Goal: Task Accomplishment & Management: Manage account settings

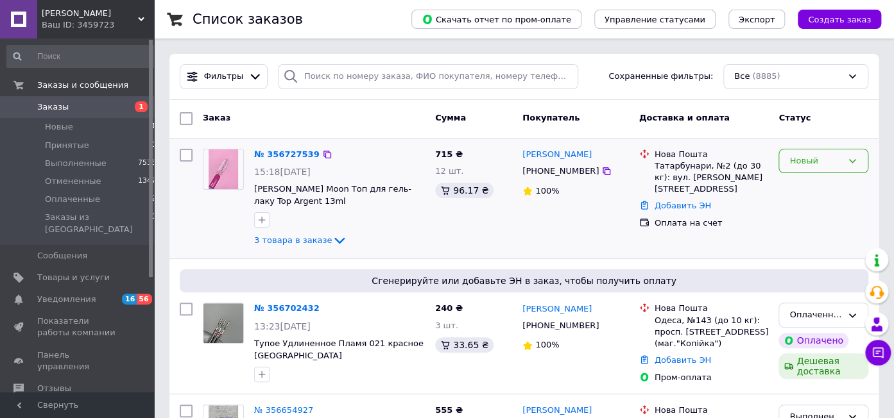
click at [810, 168] on div "Новый" at bounding box center [823, 161] width 90 height 25
click at [814, 193] on li "Принят" at bounding box center [823, 188] width 89 height 24
click at [601, 171] on icon at bounding box center [606, 171] width 10 height 10
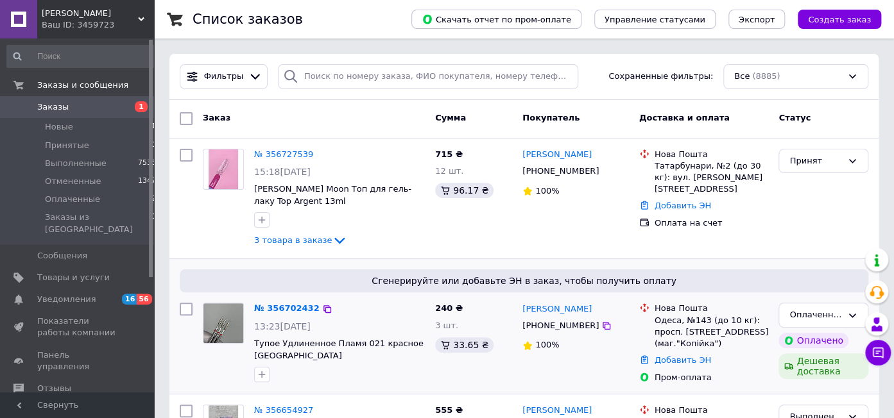
drag, startPoint x: 807, startPoint y: 220, endPoint x: 814, endPoint y: 270, distance: 49.9
click at [805, 223] on div "Принят" at bounding box center [823, 199] width 100 height 110
click at [317, 153] on icon at bounding box center [321, 155] width 8 height 8
click at [744, 222] on div "Нова Пошта Татарбунари, №2 (до 30 кг): вул. Князєва,62 Добавить ЭН Оплата на сч…" at bounding box center [704, 199] width 140 height 110
click at [775, 212] on div "Принят" at bounding box center [823, 199] width 100 height 110
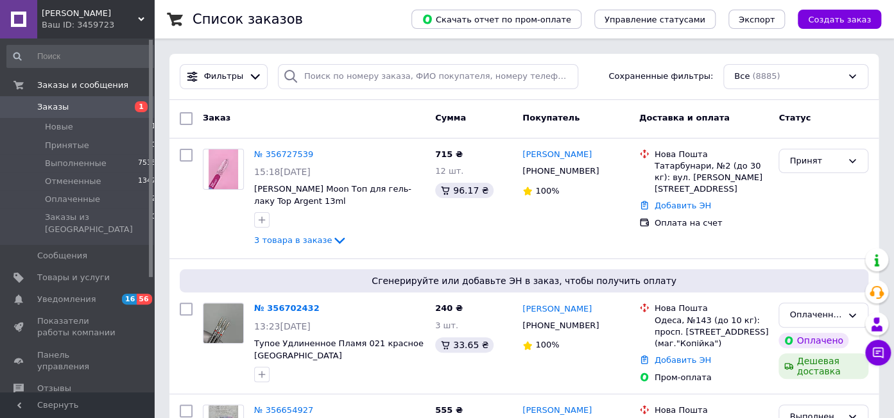
click at [66, 108] on span "Заказы" at bounding box center [78, 107] width 82 height 12
click at [71, 199] on span "Оплаченные" at bounding box center [72, 200] width 55 height 12
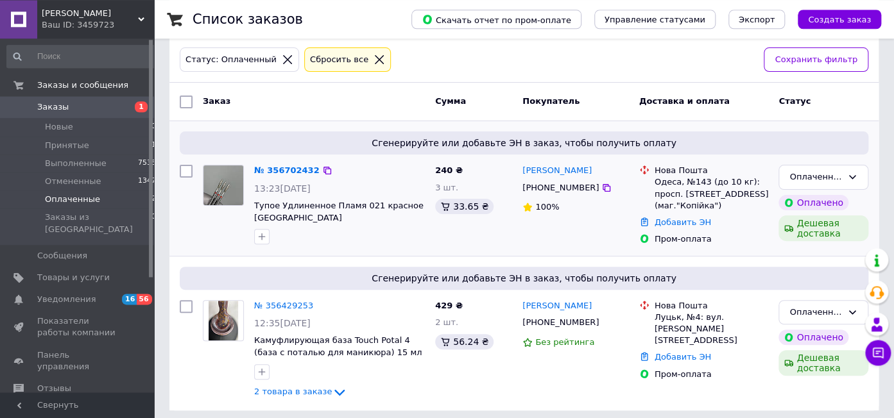
scroll to position [69, 0]
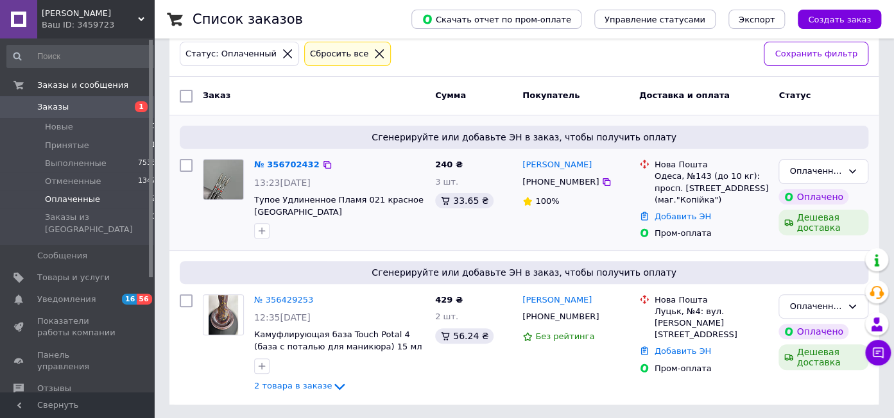
click at [742, 237] on div "Пром-оплата" at bounding box center [712, 234] width 114 height 12
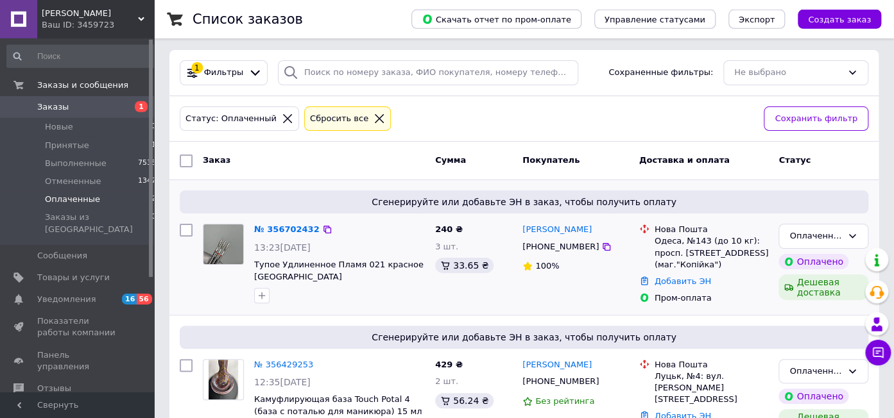
scroll to position [0, 0]
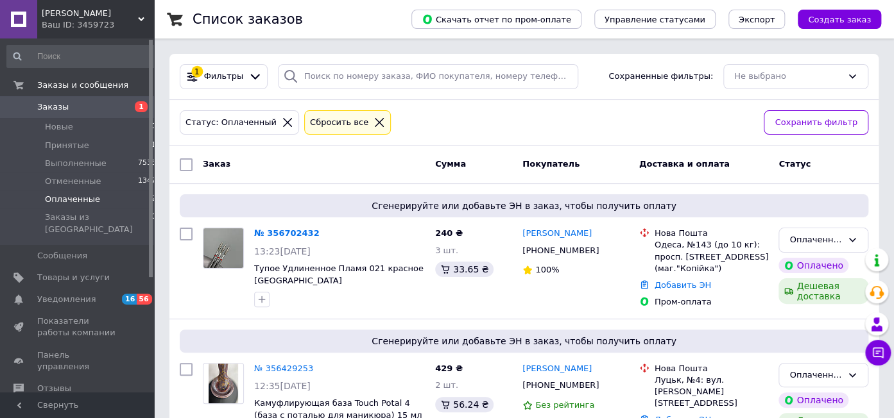
click at [61, 108] on span "Заказы" at bounding box center [52, 107] width 31 height 12
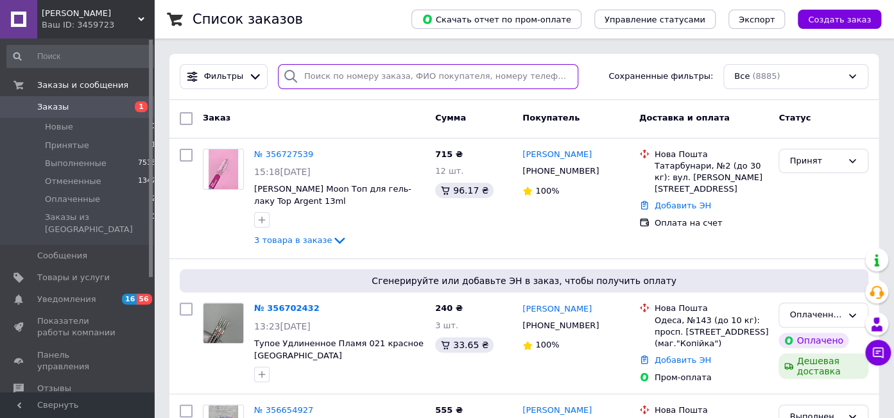
click at [380, 71] on input "search" at bounding box center [428, 76] width 300 height 25
paste input "355383330"
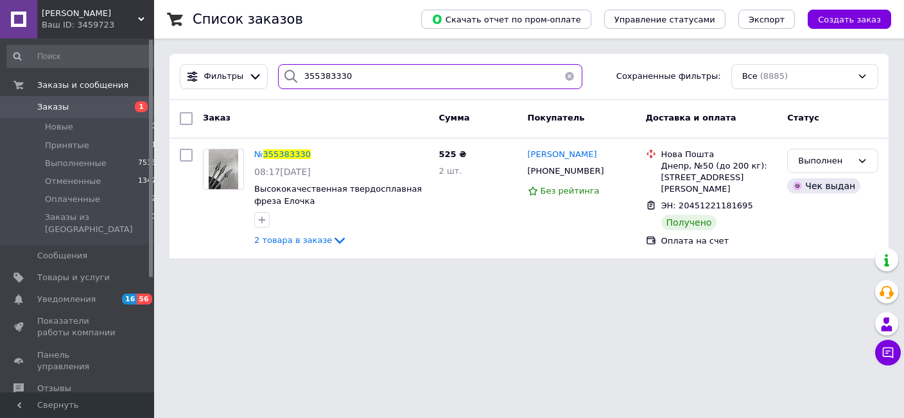
type input "355383330"
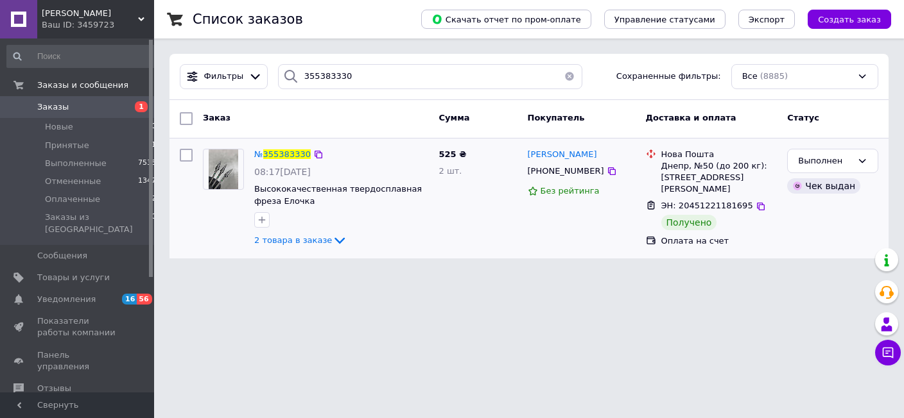
drag, startPoint x: 762, startPoint y: 371, endPoint x: 731, endPoint y: 212, distance: 161.6
click at [762, 274] on html "Freza Nails Ваш ID: 3459723 Сайт Freza Nails Кабинет покупателя Проверить состо…" at bounding box center [452, 137] width 904 height 274
drag, startPoint x: 662, startPoint y: 155, endPoint x: 751, endPoint y: 179, distance: 92.5
click at [751, 179] on div "Нова Пошта Днепр, №50 (до 200 кг): ул. Метростроевская, 19" at bounding box center [718, 172] width 121 height 47
copy div "Нова Пошта Днепр, №50 (до 200 кг): ул. Метростроевская, 19"
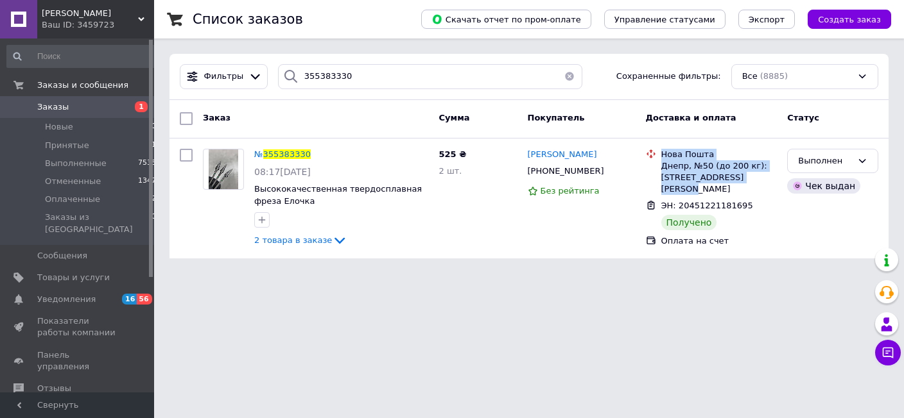
click at [62, 108] on span "Заказы" at bounding box center [52, 107] width 31 height 12
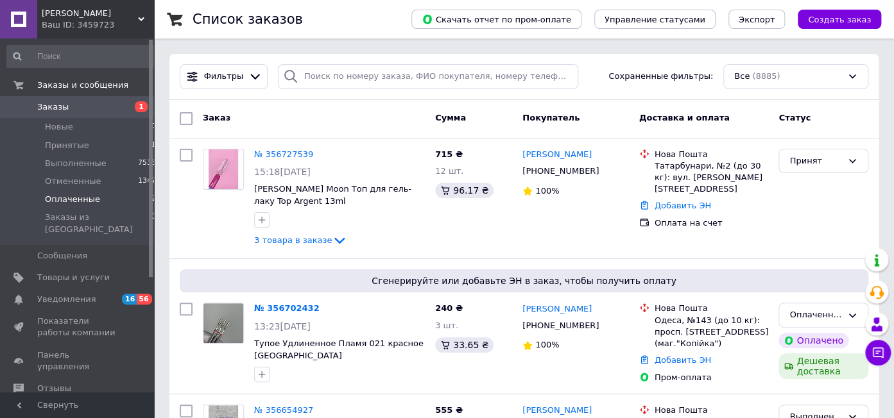
click at [69, 200] on span "Оплаченные" at bounding box center [72, 200] width 55 height 12
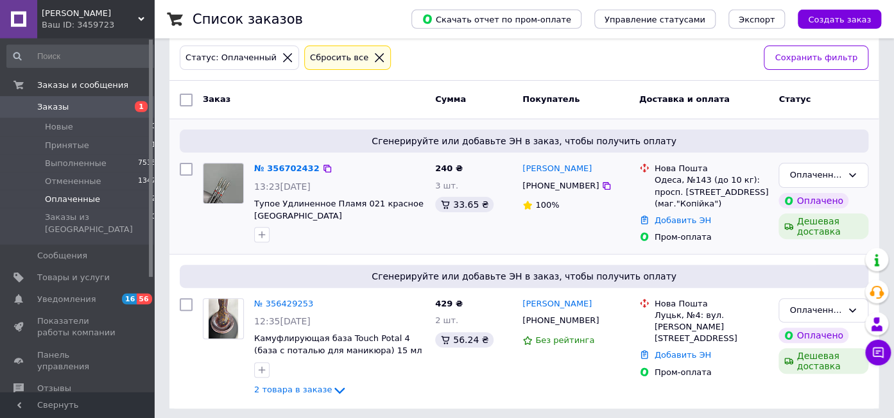
scroll to position [69, 0]
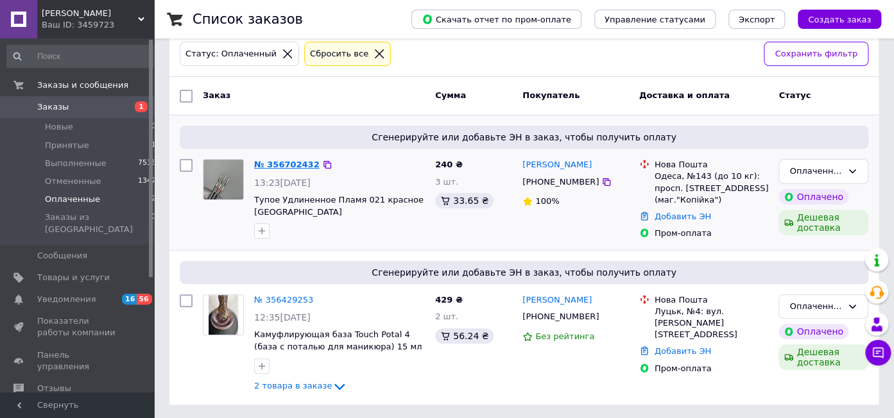
drag, startPoint x: 289, startPoint y: 162, endPoint x: 307, endPoint y: 167, distance: 19.5
click at [749, 226] on div "Пром-оплата" at bounding box center [711, 233] width 119 height 17
drag, startPoint x: 780, startPoint y: 91, endPoint x: 819, endPoint y: 100, distance: 40.8
click at [819, 97] on div "Статус" at bounding box center [823, 96] width 100 height 23
click at [819, 100] on div "Статус" at bounding box center [823, 96] width 100 height 23
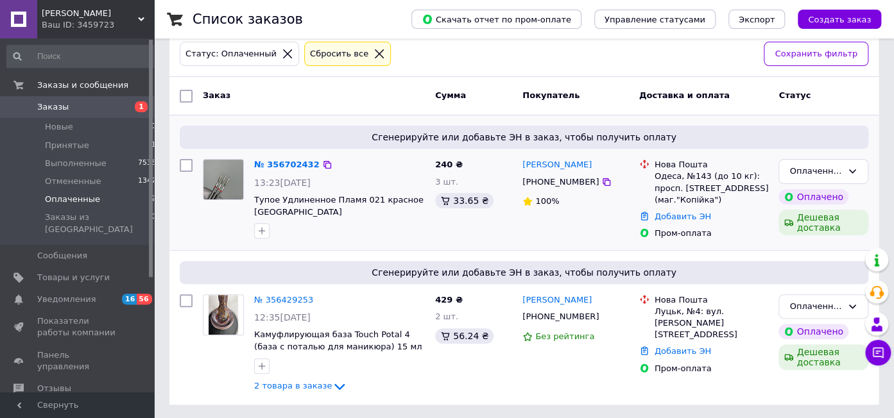
click at [760, 209] on div "Добавить ЭН" at bounding box center [711, 217] width 119 height 17
click at [93, 105] on span "Заказы" at bounding box center [78, 107] width 82 height 12
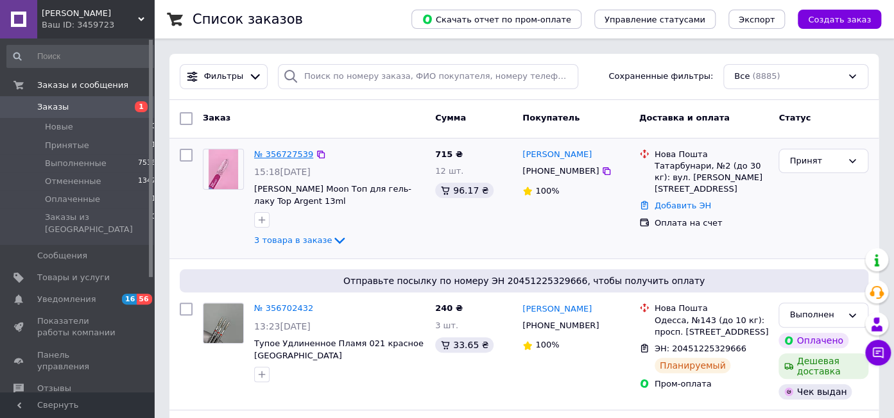
click at [296, 153] on link "№ 356727539" at bounding box center [283, 155] width 59 height 10
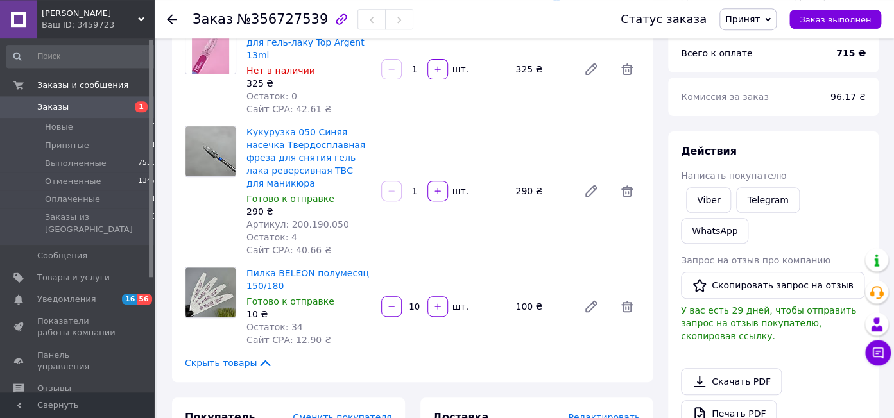
scroll to position [135, 0]
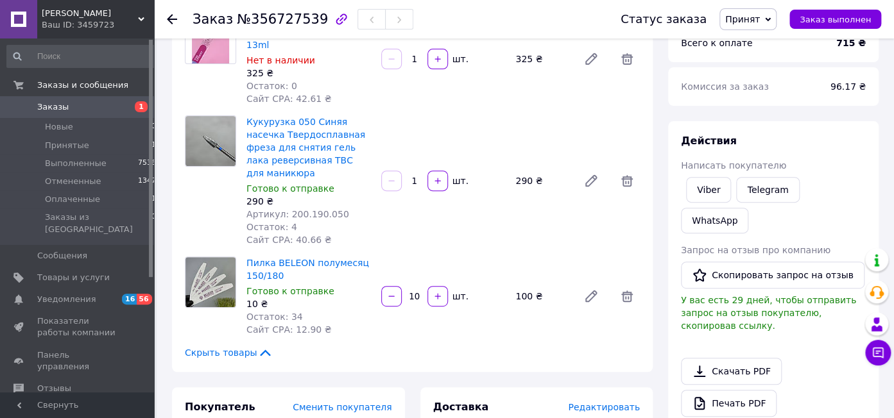
click at [841, 141] on div "Действия" at bounding box center [773, 141] width 185 height 15
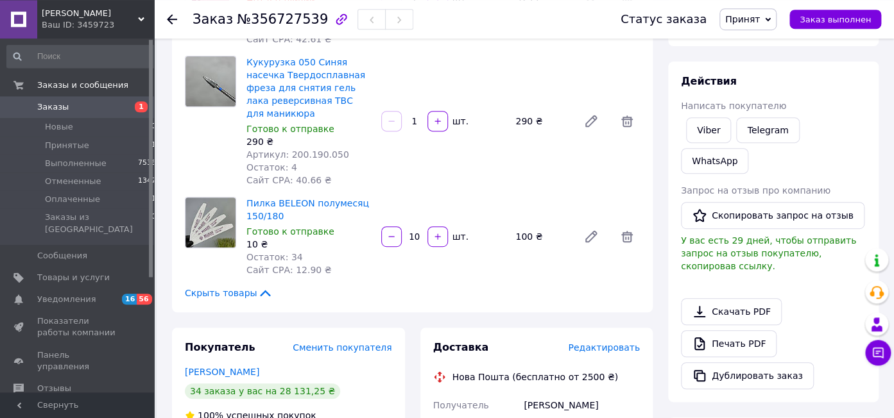
scroll to position [203, 0]
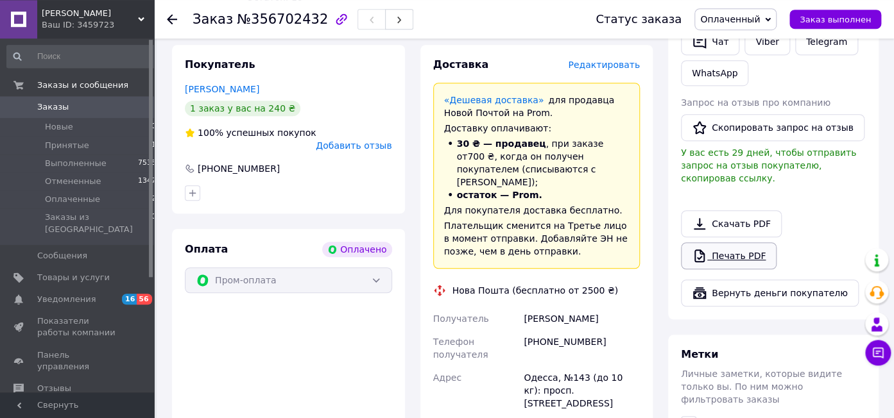
scroll to position [339, 0]
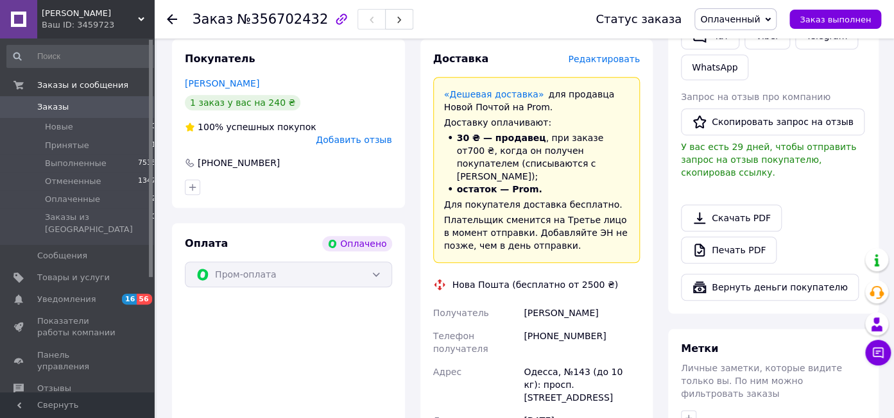
click at [416, 417] on div "Доставка Редактировать «Дешевая доставка»   для продавца Новой Почтой на Prom. …" at bounding box center [537, 333] width 248 height 589
click at [815, 237] on div "Печать PDF" at bounding box center [773, 250] width 185 height 27
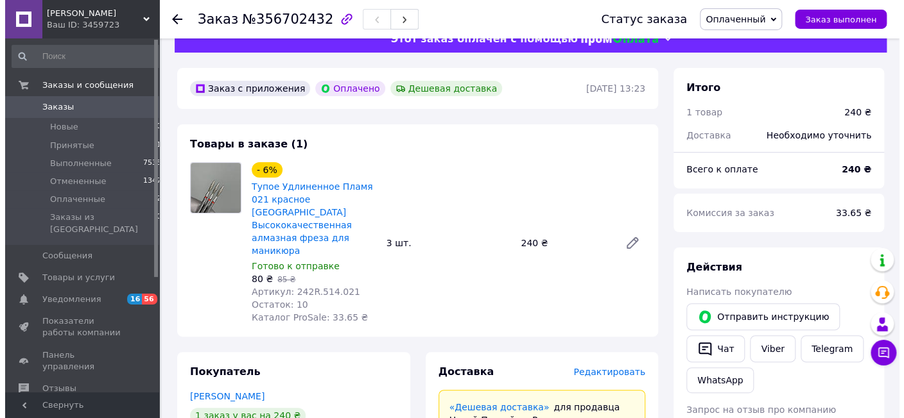
scroll to position [67, 0]
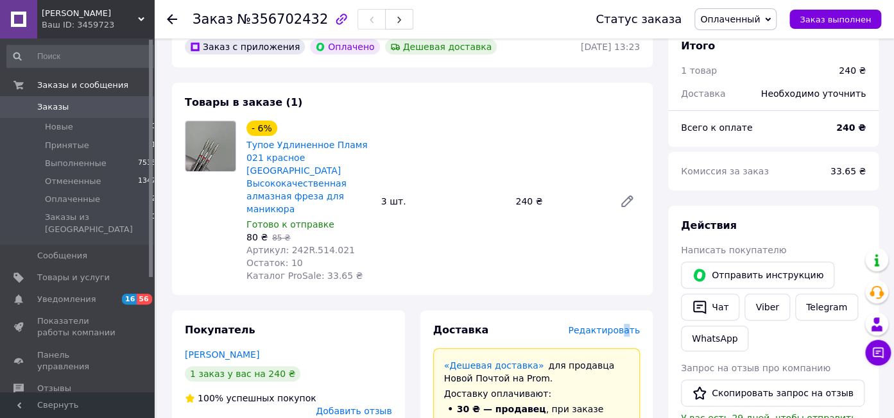
click at [628, 325] on span "Редактировать" at bounding box center [604, 330] width 72 height 10
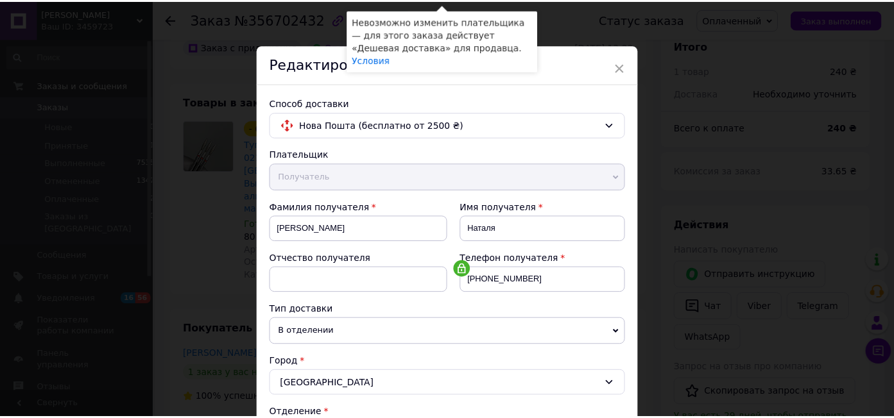
scroll to position [429, 0]
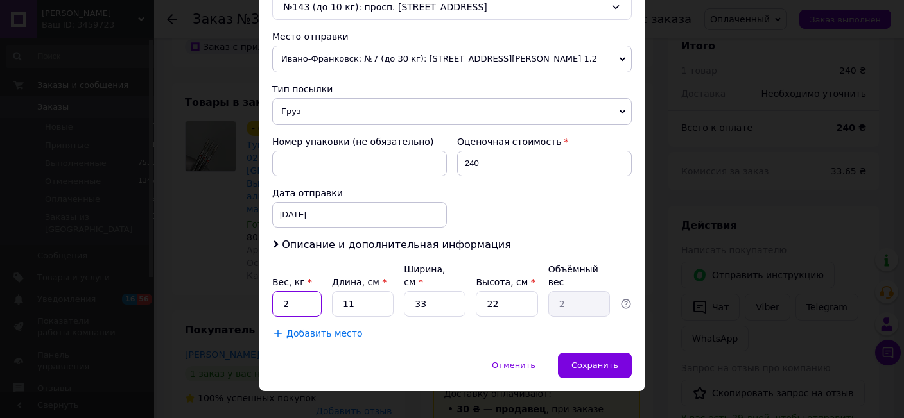
drag, startPoint x: 298, startPoint y: 295, endPoint x: 279, endPoint y: 283, distance: 22.5
click at [279, 291] on input "2" at bounding box center [296, 304] width 49 height 26
type input "0.5"
type input "5"
type input "0.3"
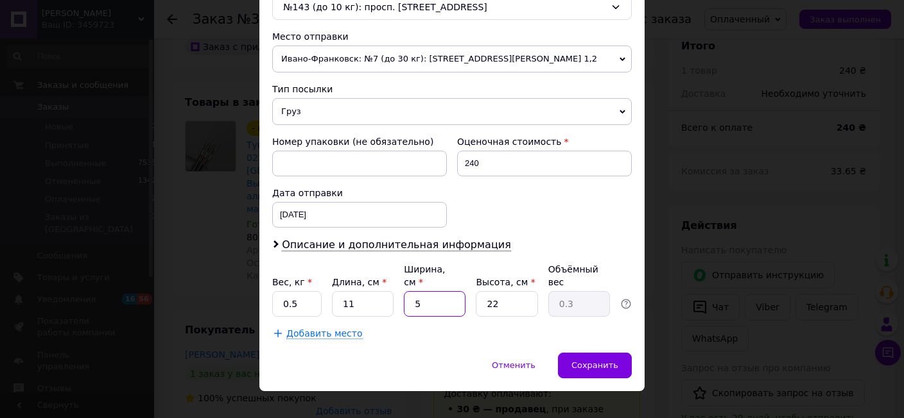
type input "5"
type input "0.1"
type input "5"
drag, startPoint x: 592, startPoint y: 347, endPoint x: 579, endPoint y: 354, distance: 14.6
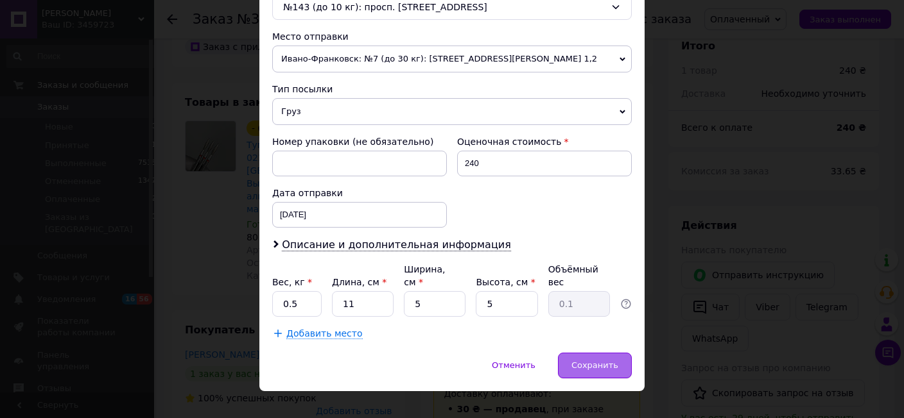
click at [592, 361] on span "Сохранить" at bounding box center [594, 366] width 47 height 10
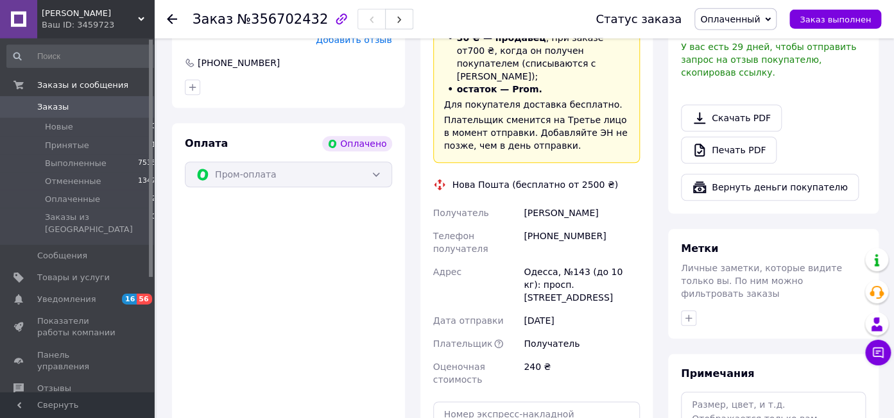
scroll to position [542, 0]
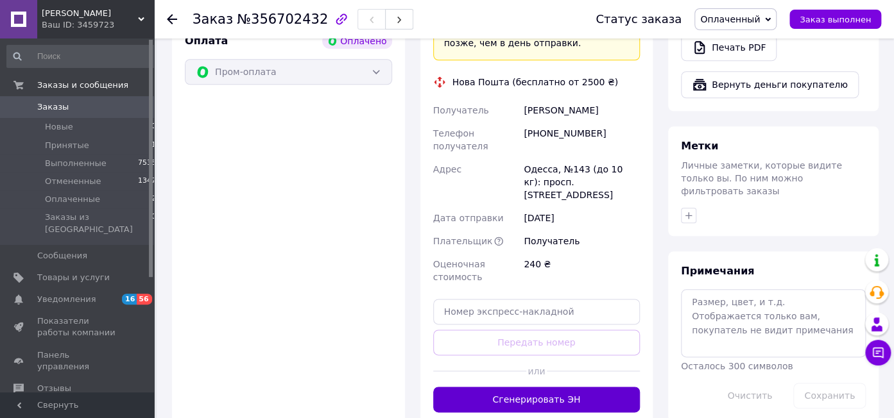
click at [558, 387] on button "Сгенерировать ЭН" at bounding box center [536, 400] width 207 height 26
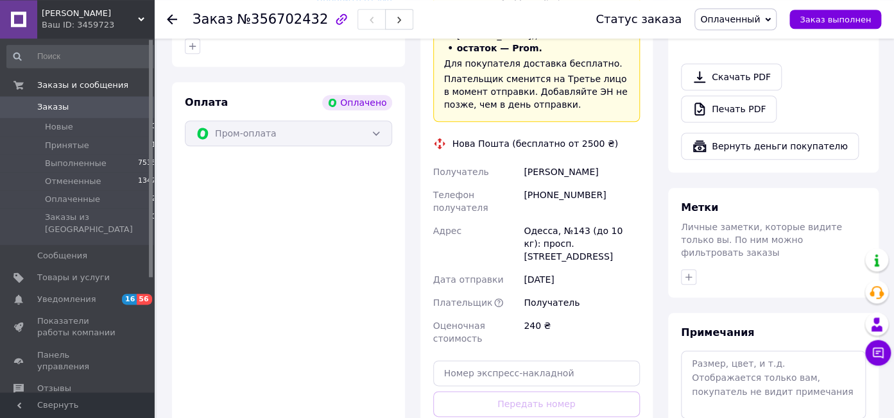
scroll to position [474, 0]
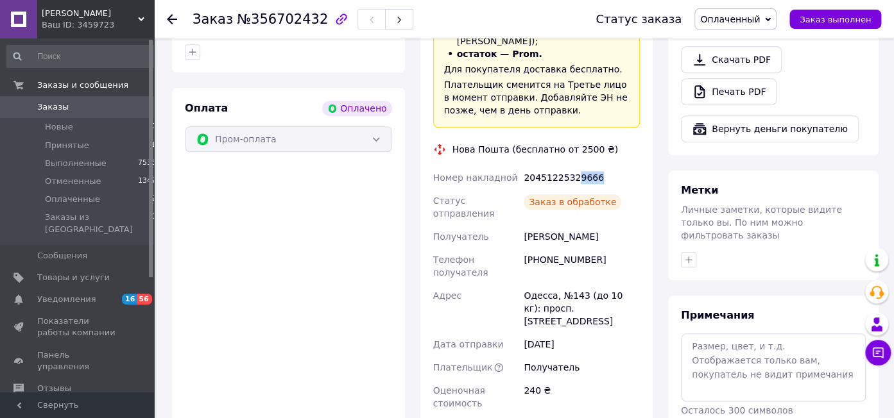
drag, startPoint x: 572, startPoint y: 156, endPoint x: 611, endPoint y: 158, distance: 38.6
click at [612, 166] on div "20451225329666" at bounding box center [581, 177] width 121 height 23
click at [837, 18] on span "Заказ выполнен" at bounding box center [835, 20] width 71 height 10
